Goal: Check status: Check status

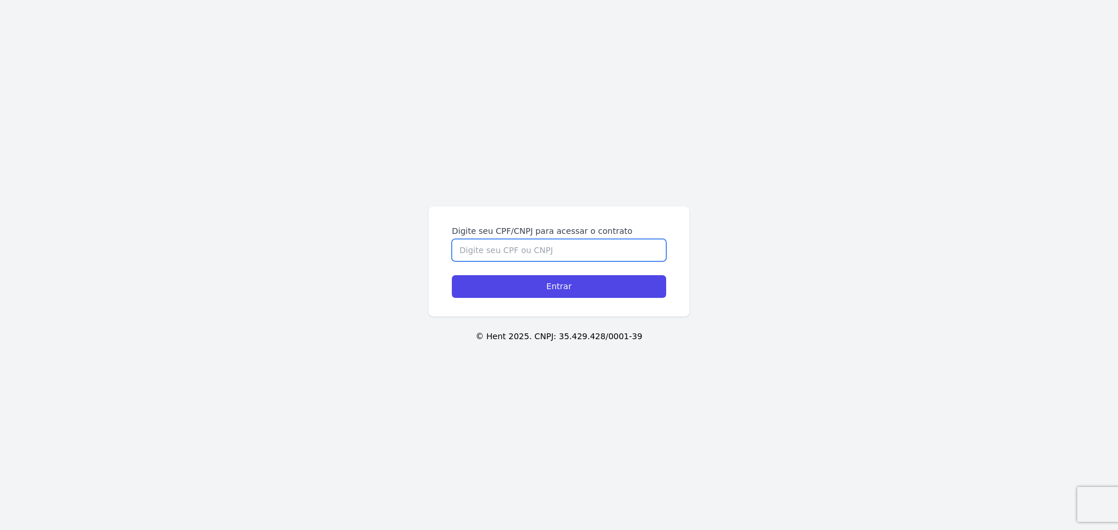
click at [490, 251] on input "Digite seu CPF/CNPJ para acessar o contrato" at bounding box center [559, 250] width 214 height 22
type input "43371505871"
click at [452, 275] on input "Entrar" at bounding box center [559, 286] width 214 height 23
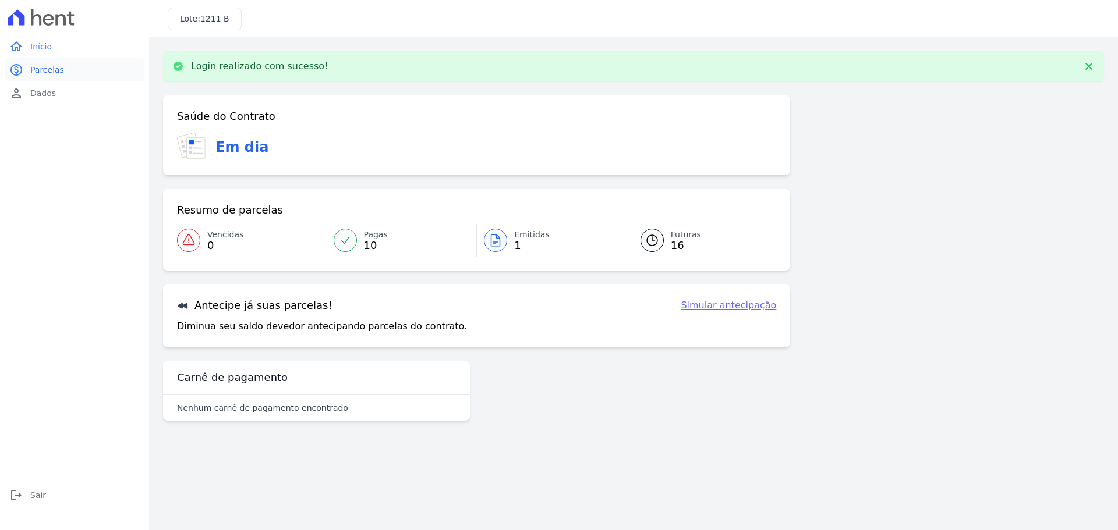
click at [56, 72] on span "Parcelas" at bounding box center [47, 70] width 34 height 12
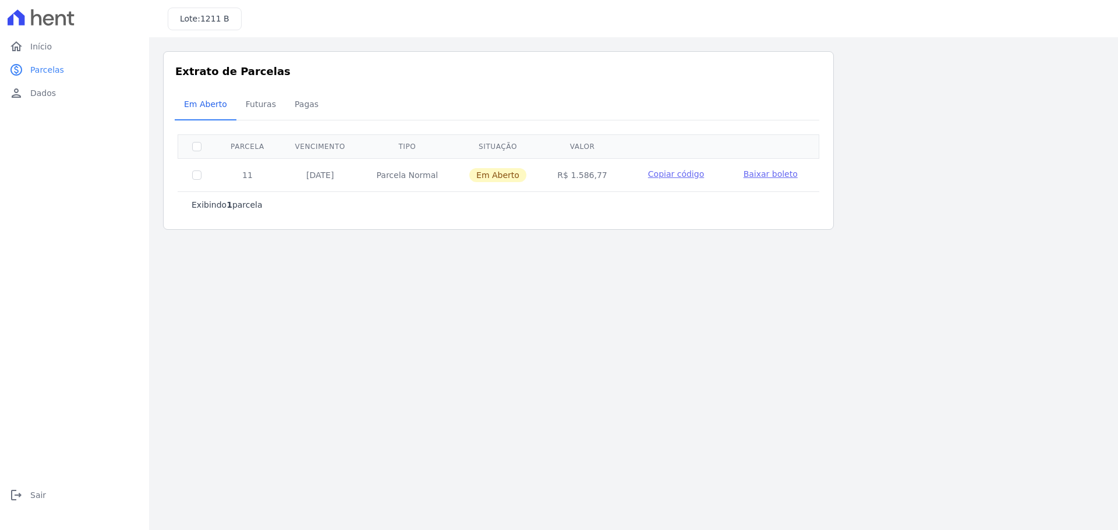
click at [687, 174] on span "Copiar código" at bounding box center [676, 173] width 56 height 9
click at [526, 370] on main "Listagem de parcelas Baixar PDF Extrato de Parcelas Em Aberto Futuras Pagas 0 s…" at bounding box center [633, 283] width 969 height 493
drag, startPoint x: 494, startPoint y: 356, endPoint x: 491, endPoint y: 310, distance: 45.5
click at [494, 356] on main "Listagem de parcelas Baixar PDF Extrato de Parcelas Em Aberto Futuras Pagas 0 s…" at bounding box center [633, 283] width 969 height 493
